Goal: Information Seeking & Learning: Learn about a topic

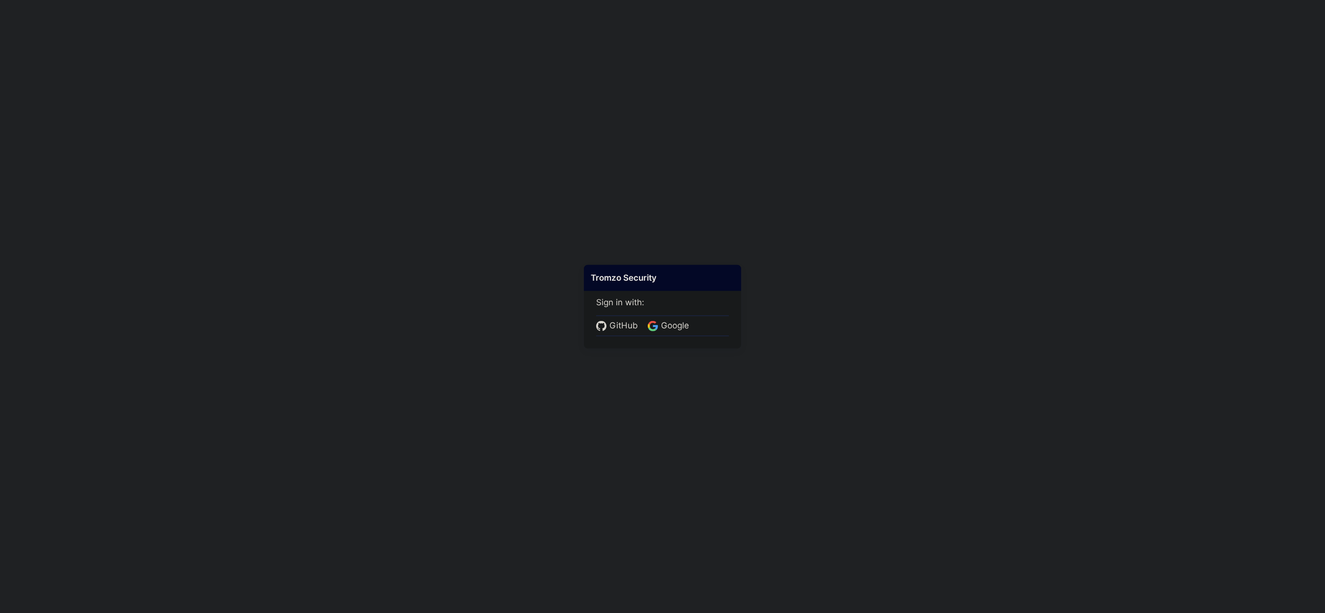
click at [706, 324] on div "GitHub Google" at bounding box center [662, 325] width 133 height 21
click at [682, 325] on span "Google" at bounding box center [675, 325] width 34 height 13
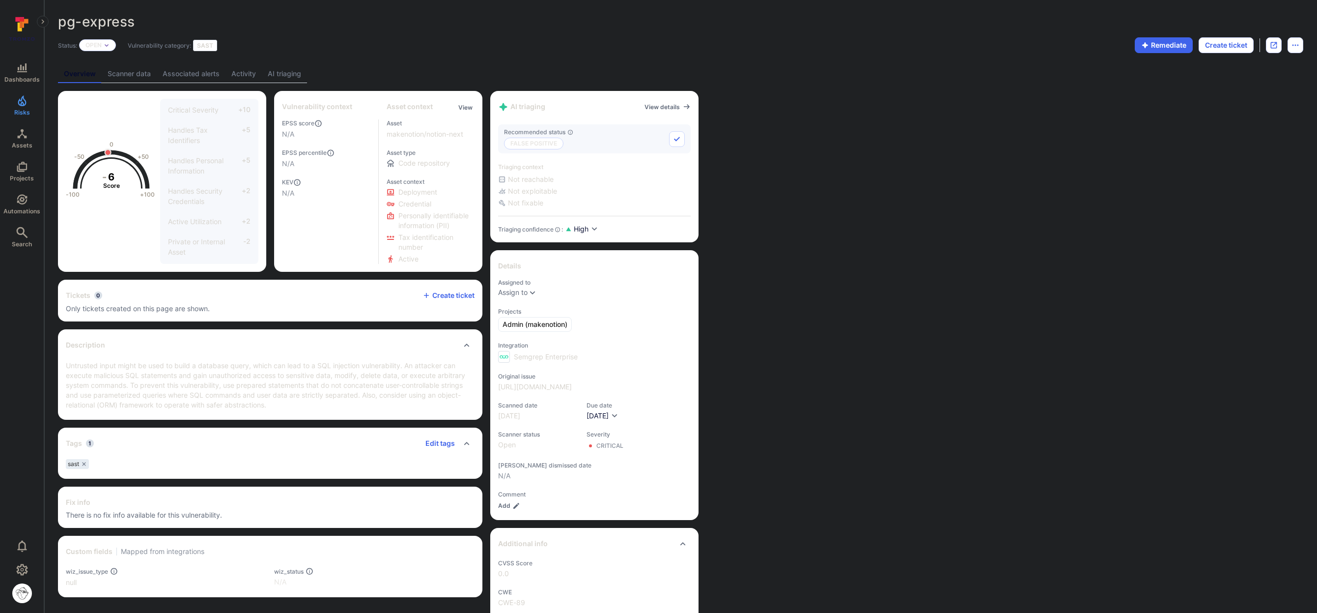
click at [287, 71] on link "AI triaging" at bounding box center [284, 74] width 45 height 18
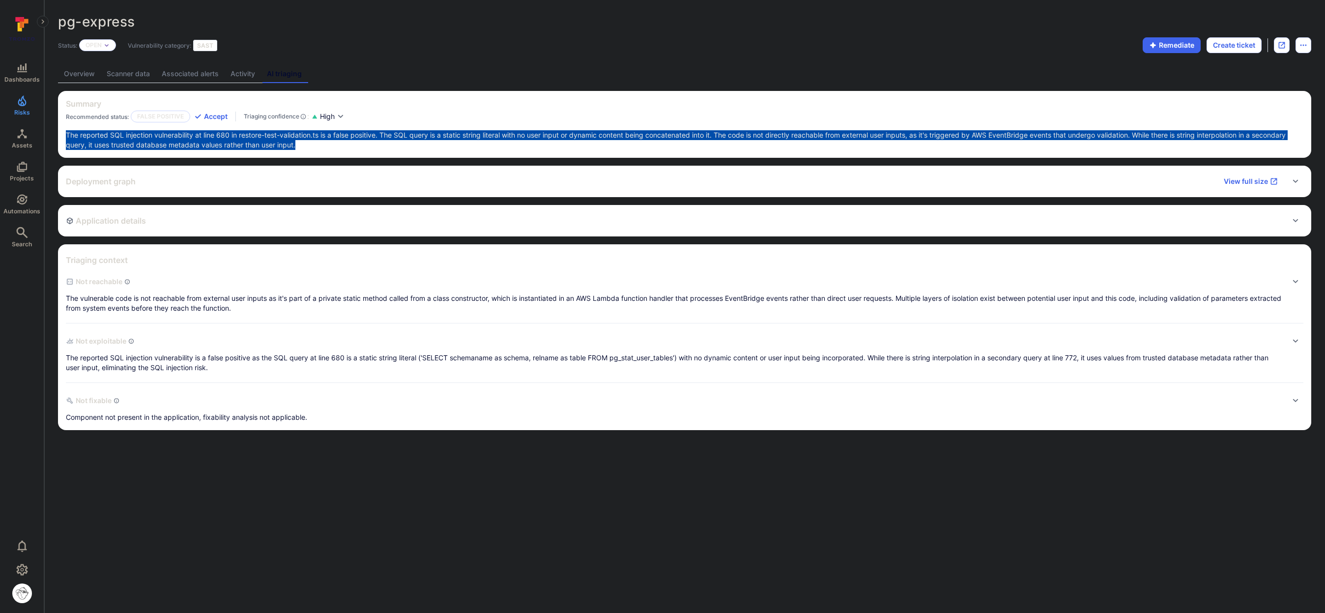
drag, startPoint x: 316, startPoint y: 146, endPoint x: 62, endPoint y: 139, distance: 254.6
click at [62, 139] on section "Summary Recommended status: False positive Accept Triaging confidence : High Th…" at bounding box center [684, 124] width 1253 height 67
copy p "The reported SQL injection vulnerability at line 680 in restore-test-validation…"
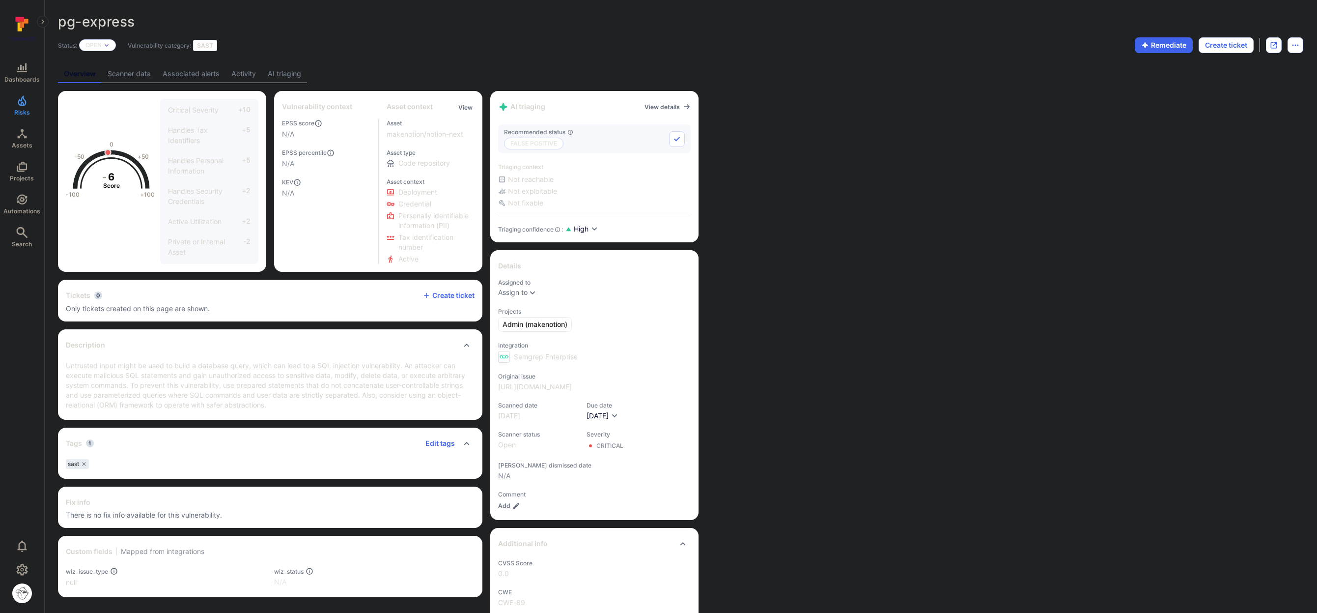
click at [278, 80] on link "AI triaging" at bounding box center [284, 74] width 45 height 18
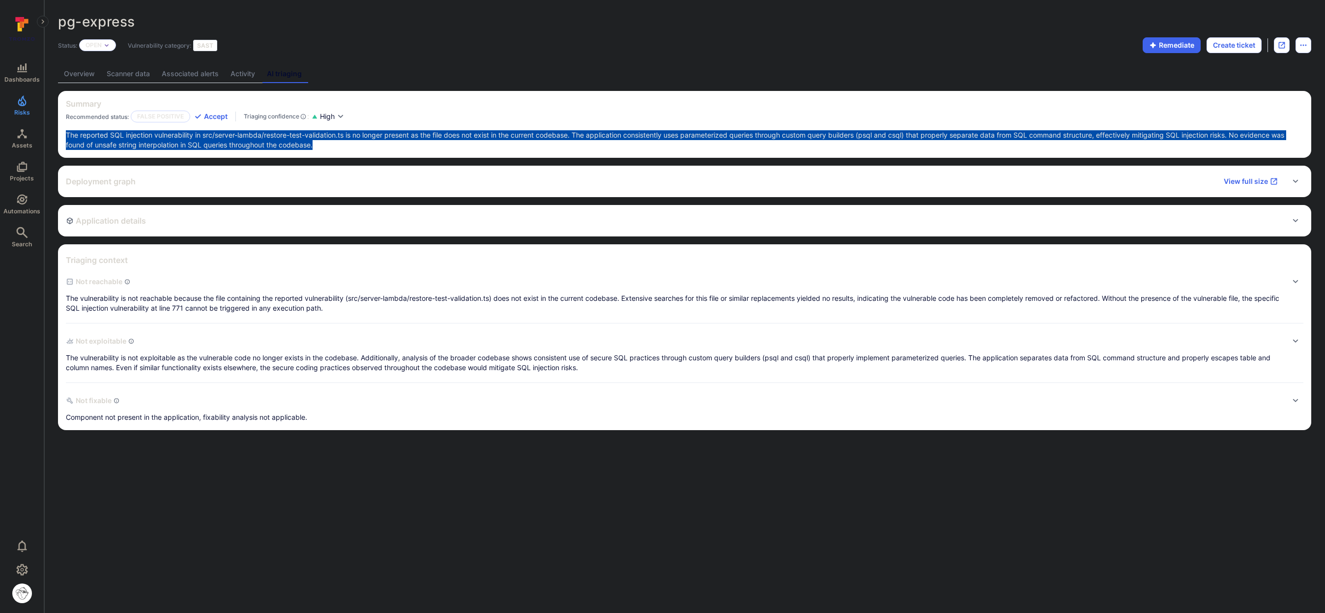
drag, startPoint x: 320, startPoint y: 146, endPoint x: 65, endPoint y: 138, distance: 255.6
click at [65, 138] on section "Summary Recommended status: False positive Accept Triaging confidence : High Th…" at bounding box center [684, 124] width 1253 height 67
copy p "The reported SQL injection vulnerability in src/server-lambda/restore-test-vali…"
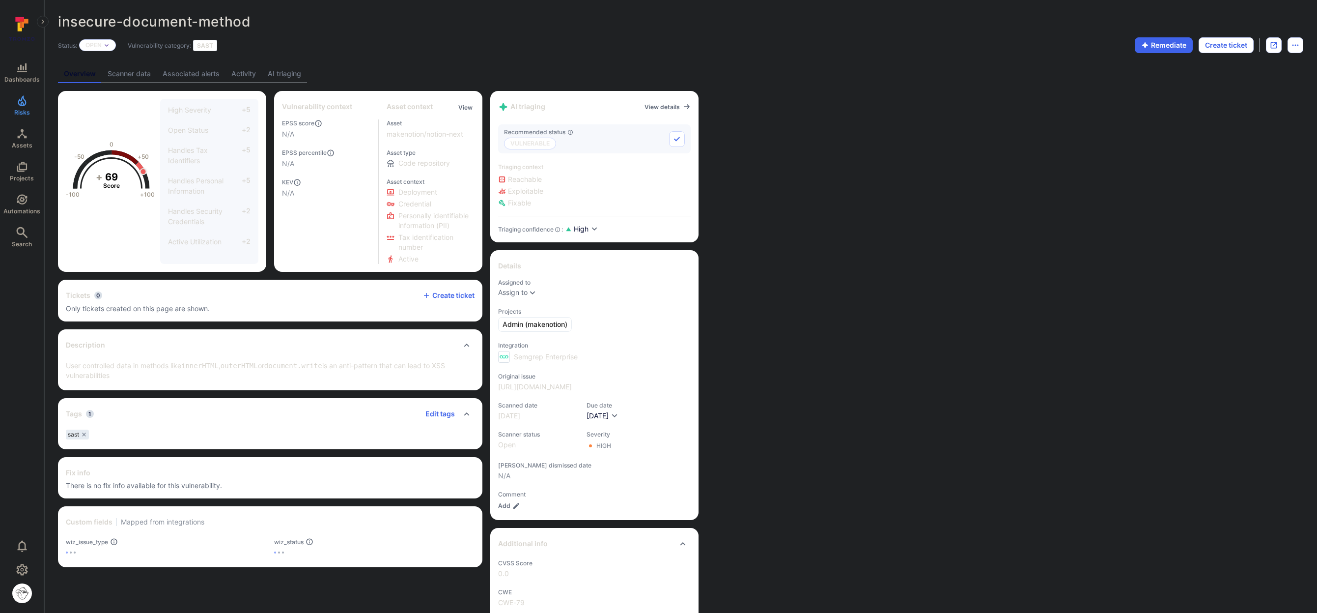
click at [281, 76] on link "AI triaging" at bounding box center [284, 74] width 45 height 18
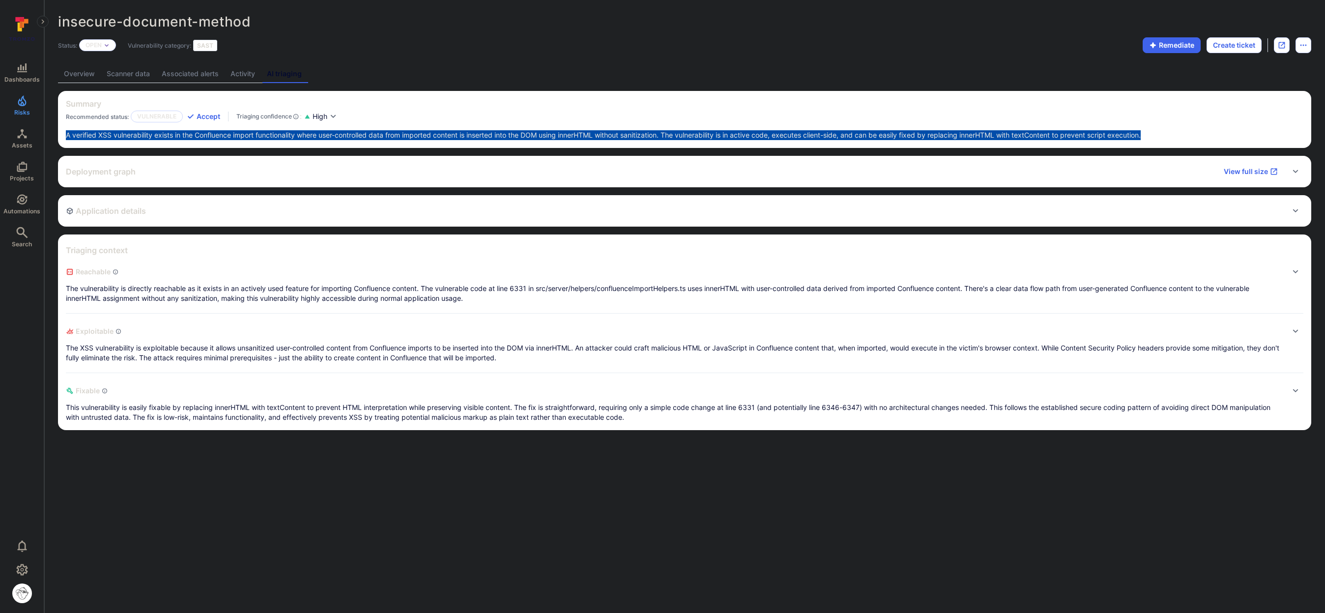
drag, startPoint x: 1180, startPoint y: 138, endPoint x: 66, endPoint y: 137, distance: 1113.8
click at [66, 137] on p "A verified XSS vulnerability exists in the Confluence import functionality wher…" at bounding box center [684, 135] width 1237 height 10
copy p "A verified XSS vulnerability exists in the Confluence import functionality wher…"
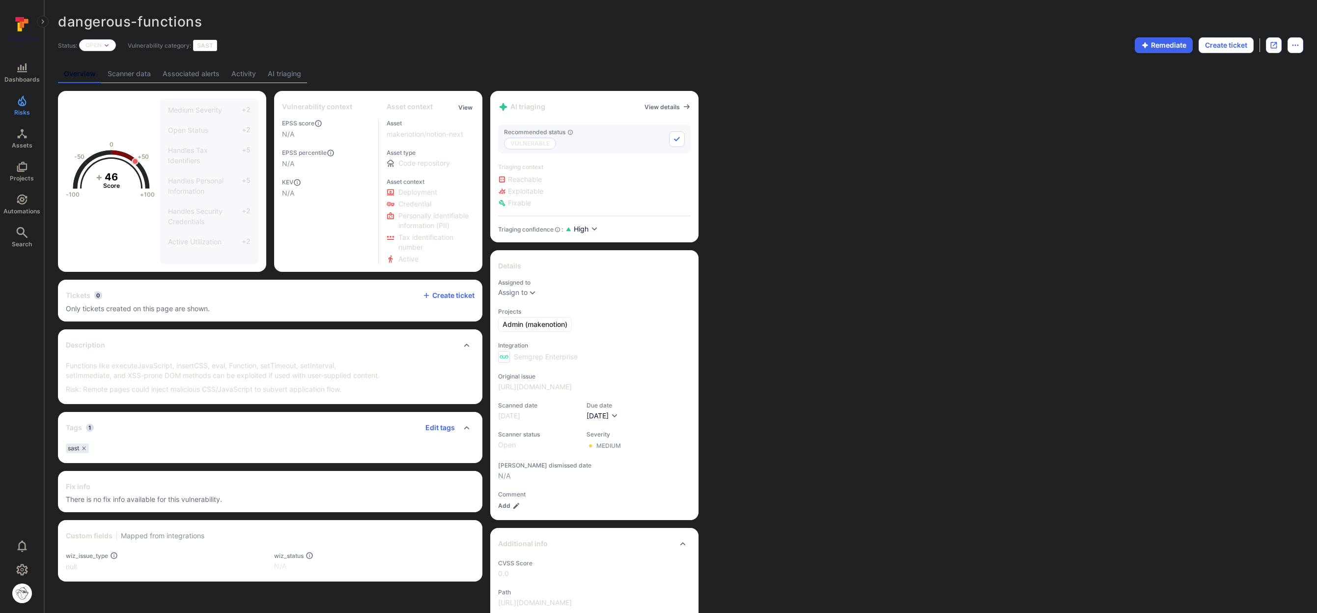
click at [288, 77] on link "AI triaging" at bounding box center [284, 74] width 45 height 18
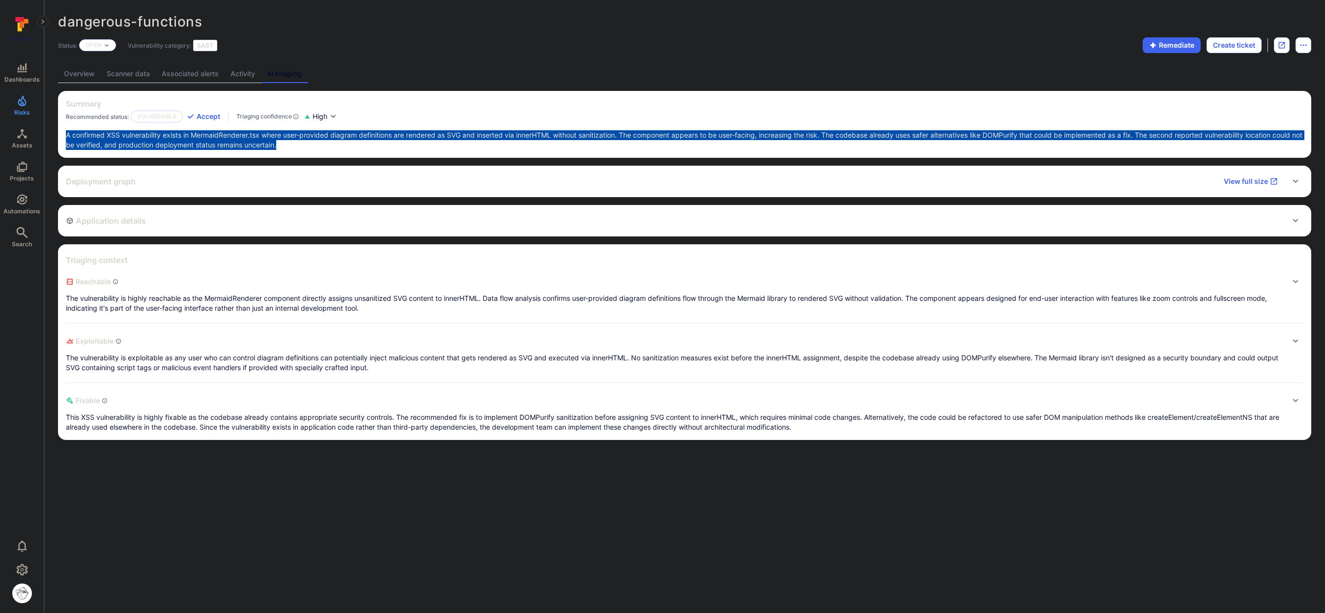
drag, startPoint x: 305, startPoint y: 144, endPoint x: 60, endPoint y: 135, distance: 245.4
click at [60, 135] on section "Summary Recommended status: Vulnerable Accept Triaging confidence : High A conf…" at bounding box center [684, 124] width 1253 height 67
copy p "A confirmed XSS vulnerability exists in MermaidRenderer.tsx where user-provided…"
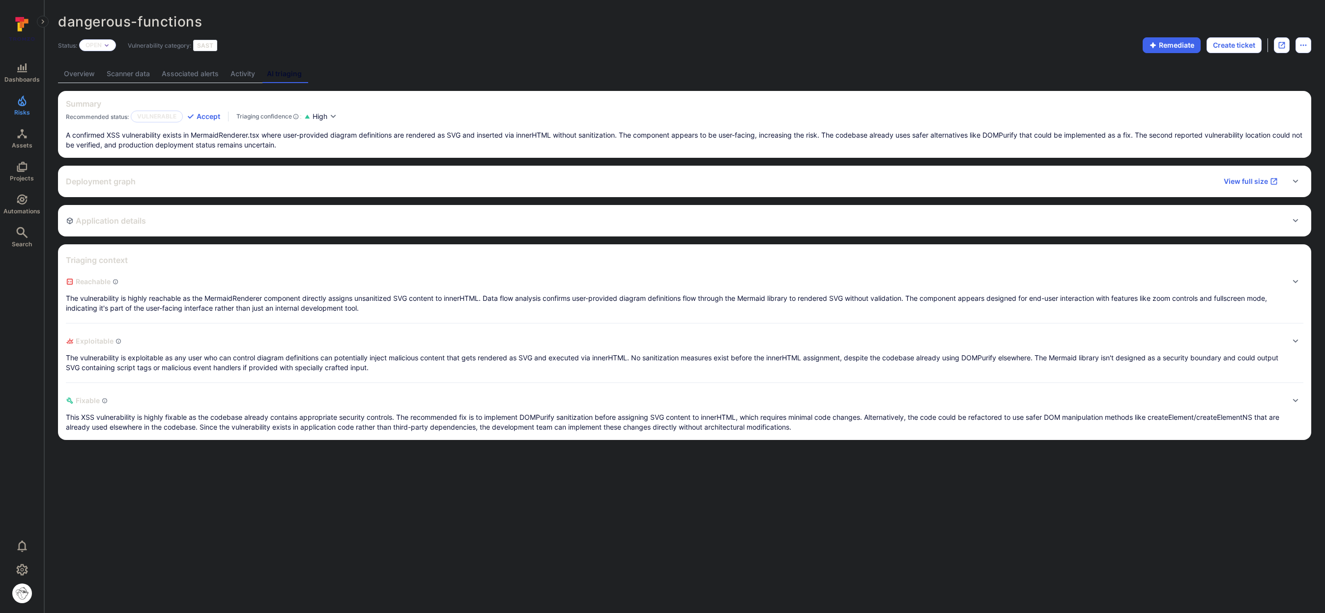
click at [1031, 199] on div "Summary Recommended status: Vulnerable Accept Triaging confidence : High A conf…" at bounding box center [684, 265] width 1253 height 349
